Goal: Task Accomplishment & Management: Complete application form

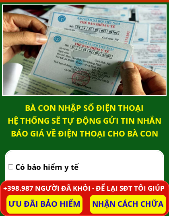
scroll to position [5068, 0]
click at [13, 166] on input "checkbox" at bounding box center [10, 166] width 5 height 5
checkbox input "true"
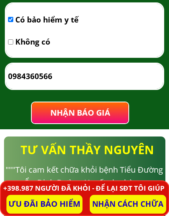
scroll to position [5215, 0]
click at [82, 112] on span "NHẬN BÁO GIÁ" at bounding box center [79, 113] width 63 height 12
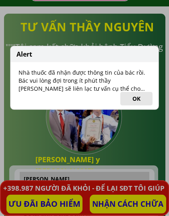
scroll to position [5339, 0]
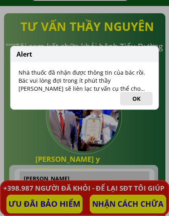
click at [139, 98] on button "OK" at bounding box center [136, 99] width 32 height 14
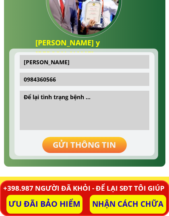
scroll to position [5455, 0]
click at [68, 59] on input "[PERSON_NAME]" at bounding box center [84, 62] width 125 height 14
type input "[PERSON_NAME]"
click at [33, 106] on textarea at bounding box center [84, 110] width 125 height 39
type textarea "B"
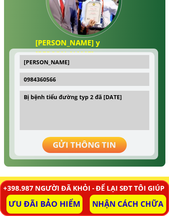
type textarea "Bị bệnh tiểu đường typ 2 đã [DATE]"
click at [93, 145] on p "GỬI THÔNG TIN" at bounding box center [84, 145] width 85 height 16
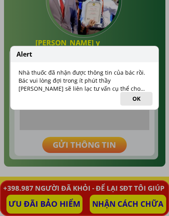
click at [136, 97] on button "OK" at bounding box center [136, 99] width 32 height 14
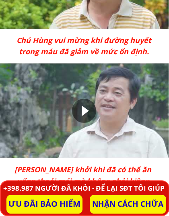
scroll to position [6693, 0]
click at [86, 110] on div at bounding box center [84, 111] width 24 height 24
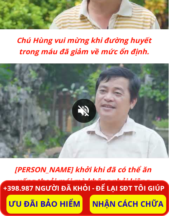
click at [90, 106] on div at bounding box center [84, 111] width 24 height 24
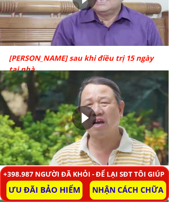
scroll to position [6556, 0]
